Goal: Connect with others: Connect with others

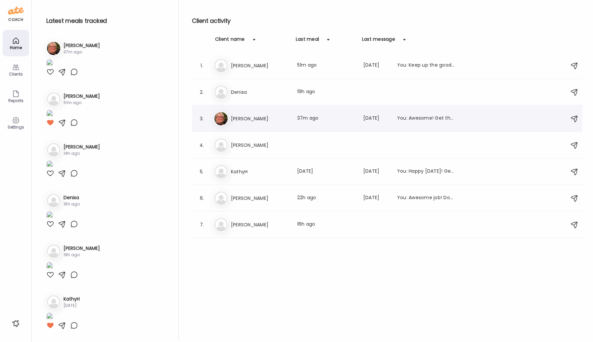
click at [243, 114] on div "[PERSON_NAME] [PERSON_NAME] Last meal: 37m ago Last message: [DATE] You: Awesom…" at bounding box center [388, 118] width 349 height 15
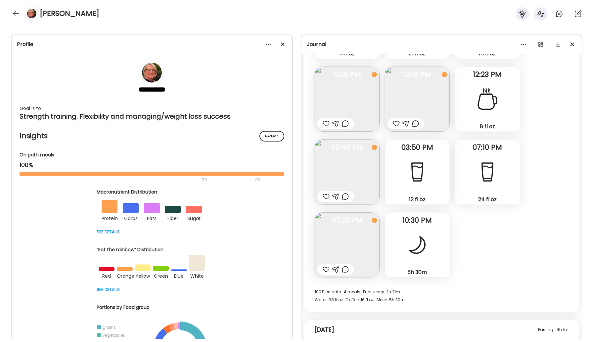
scroll to position [7495, 0]
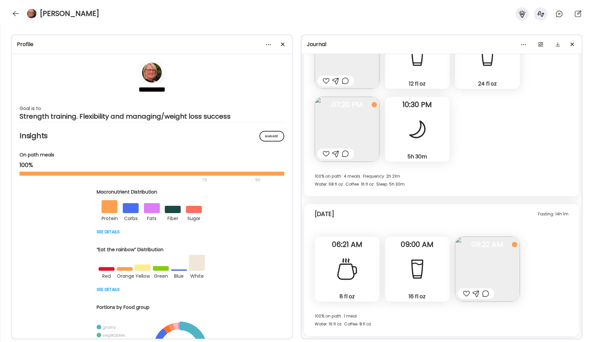
click at [343, 294] on div at bounding box center [485, 293] width 7 height 8
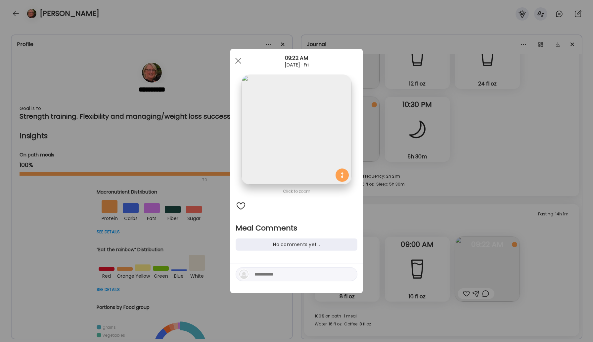
click at [328, 272] on textarea at bounding box center [299, 274] width 89 height 8
type textarea "**********"
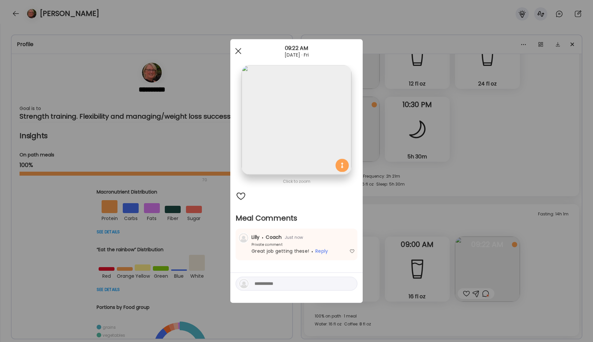
click at [238, 47] on div at bounding box center [238, 50] width 13 height 13
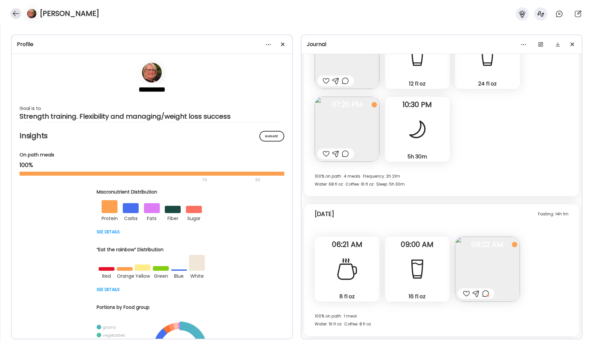
click at [14, 10] on div at bounding box center [16, 13] width 11 height 11
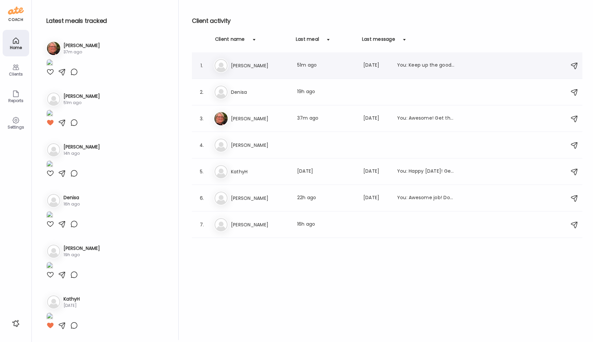
click at [243, 67] on h3 "[PERSON_NAME]" at bounding box center [260, 66] width 58 height 8
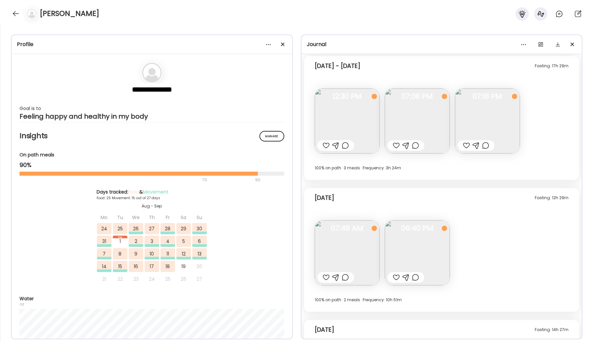
scroll to position [6074, 0]
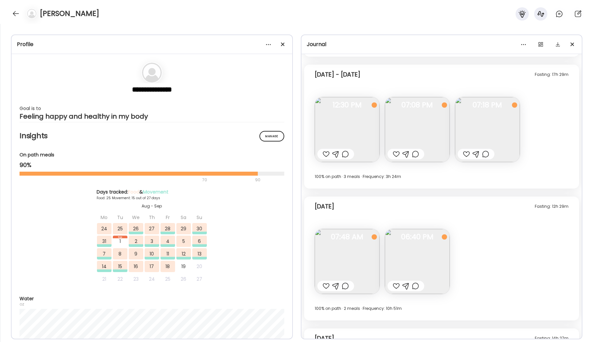
click at [329, 157] on div at bounding box center [335, 154] width 37 height 11
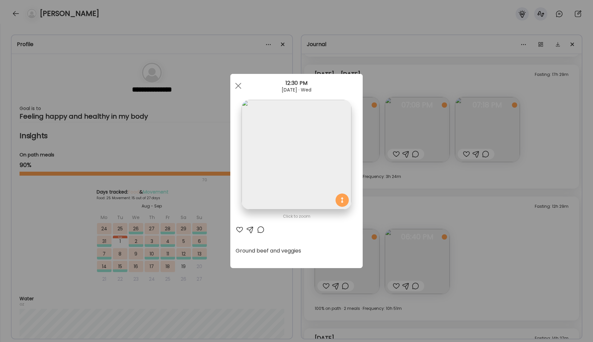
click at [323, 153] on img at bounding box center [297, 155] width 110 height 110
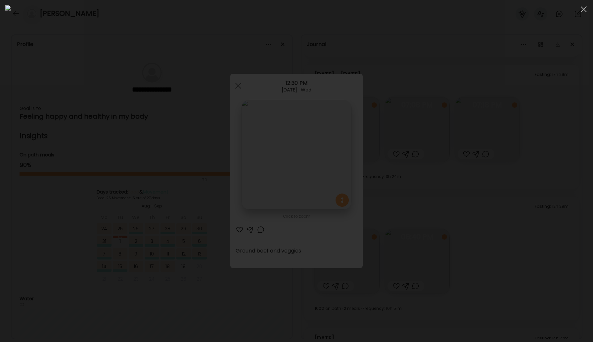
click at [218, 74] on img at bounding box center [296, 170] width 582 height 331
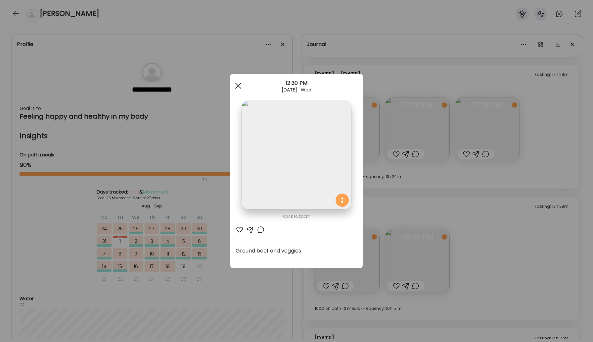
click at [239, 88] on div at bounding box center [238, 85] width 13 height 13
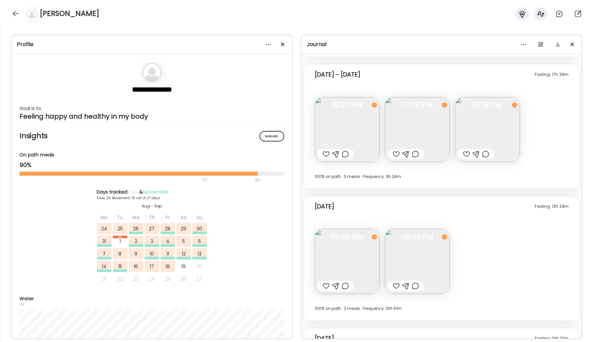
click at [326, 153] on div at bounding box center [326, 154] width 7 height 8
click at [343, 155] on div at bounding box center [396, 154] width 7 height 8
click at [343, 155] on div at bounding box center [466, 154] width 7 height 8
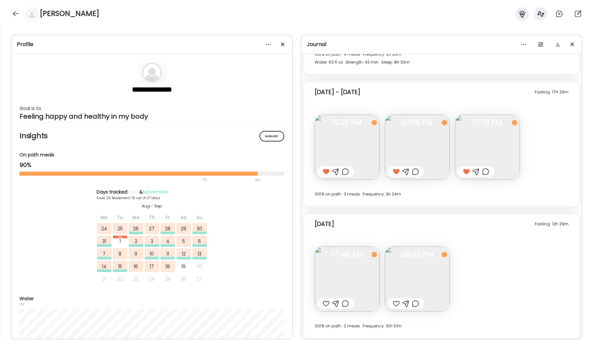
scroll to position [6190, 0]
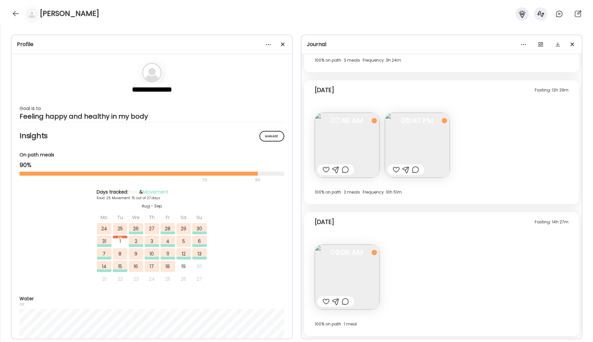
click at [326, 170] on div at bounding box center [326, 169] width 7 height 8
click at [343, 170] on div at bounding box center [396, 169] width 7 height 8
click at [343, 143] on img at bounding box center [417, 145] width 65 height 65
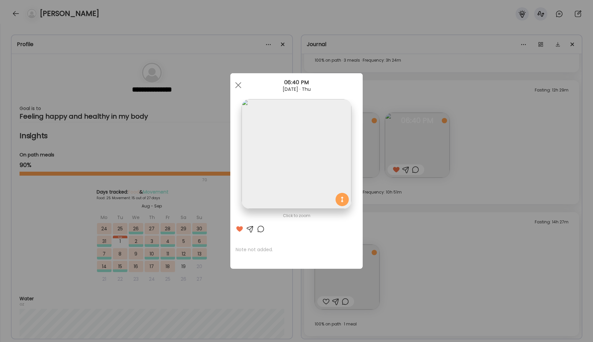
drag, startPoint x: 237, startPoint y: 84, endPoint x: 274, endPoint y: 184, distance: 107.1
click at [237, 88] on div at bounding box center [238, 84] width 13 height 13
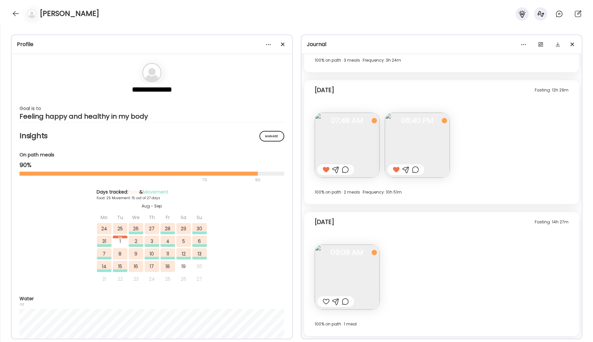
click at [324, 302] on div at bounding box center [326, 301] width 7 height 8
click at [343, 277] on img at bounding box center [347, 276] width 65 height 65
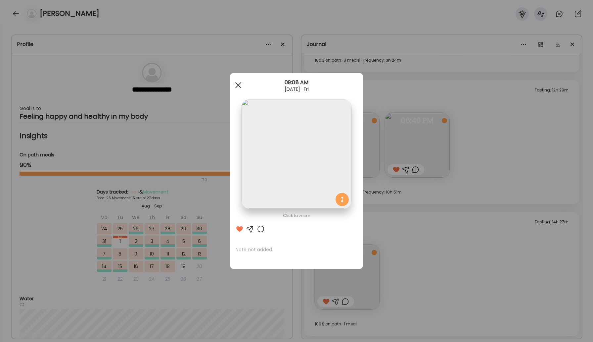
click at [240, 84] on div at bounding box center [238, 84] width 13 height 13
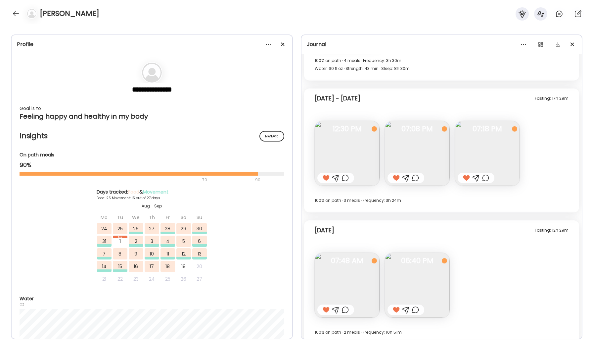
scroll to position [6049, 0]
